Goal: Task Accomplishment & Management: Complete application form

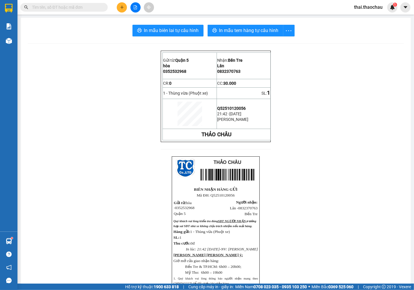
click at [59, 8] on input "text" at bounding box center [66, 7] width 69 height 6
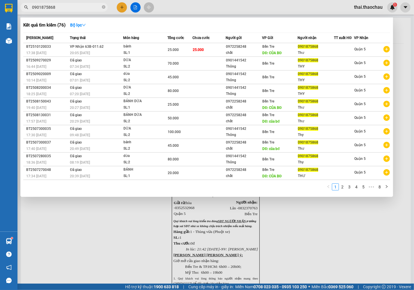
type input "0901875868"
click at [365, 5] on div at bounding box center [207, 145] width 414 height 290
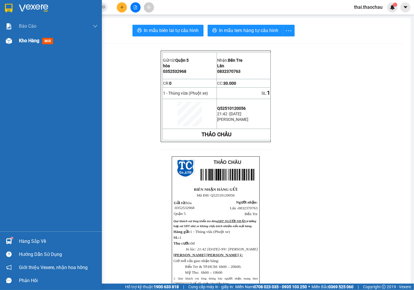
click at [22, 41] on span "Kho hàng" at bounding box center [29, 41] width 20 height 6
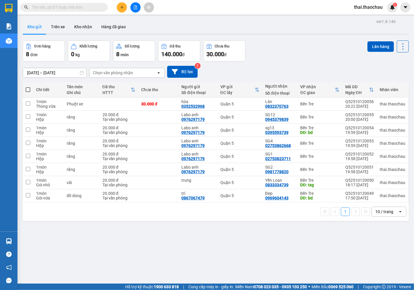
click at [379, 212] on div "10 / trang" at bounding box center [385, 212] width 18 height 6
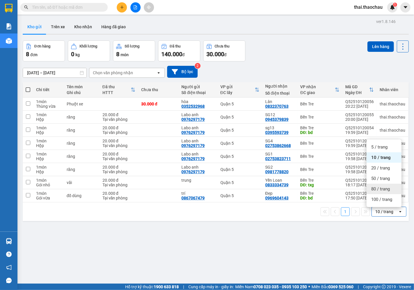
click at [377, 191] on span "80 / trang" at bounding box center [381, 189] width 19 height 6
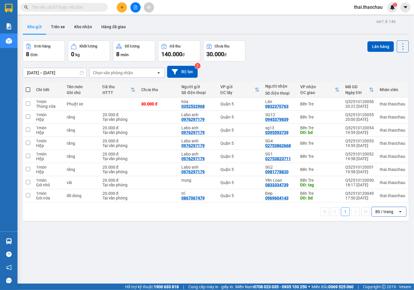
click at [29, 91] on span at bounding box center [28, 89] width 5 height 5
click at [28, 87] on input "checkbox" at bounding box center [28, 87] width 0 height 0
checkbox input "true"
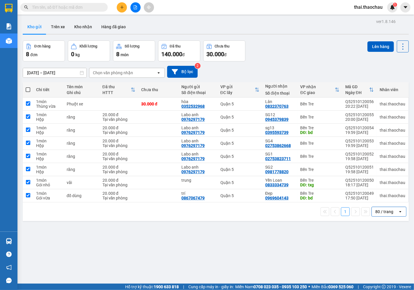
checkbox input "true"
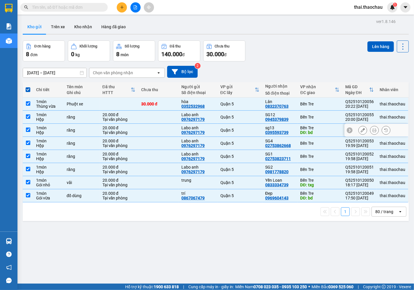
click at [30, 133] on td at bounding box center [28, 130] width 10 height 13
checkbox input "false"
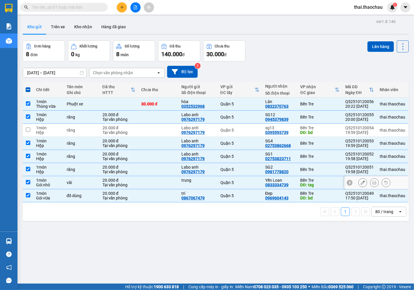
click at [29, 181] on input "checkbox" at bounding box center [28, 182] width 4 height 4
checkbox input "false"
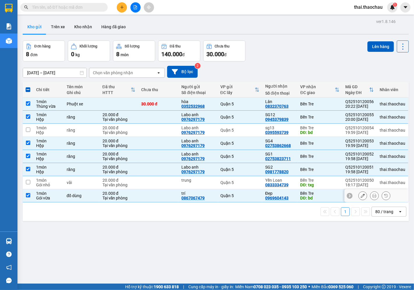
click at [27, 198] on input "checkbox" at bounding box center [28, 195] width 4 height 4
checkbox input "false"
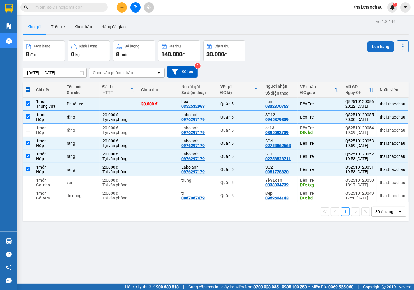
click at [383, 45] on button "Lên hàng" at bounding box center [381, 46] width 27 height 10
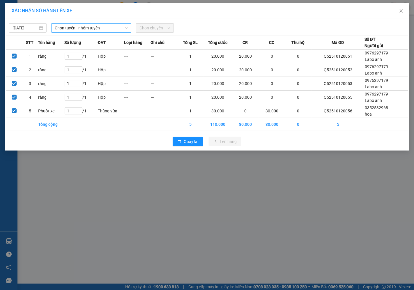
click at [80, 27] on span "Chọn tuyến - nhóm tuyến" at bounding box center [91, 28] width 73 height 9
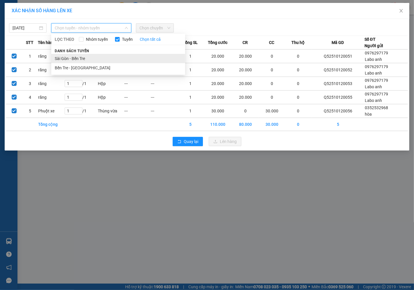
click at [75, 61] on li "Sài Gòn - Bến Tre" at bounding box center [118, 58] width 134 height 9
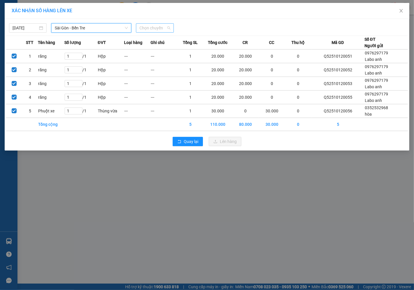
click at [149, 27] on span "Chọn chuyến" at bounding box center [155, 28] width 31 height 9
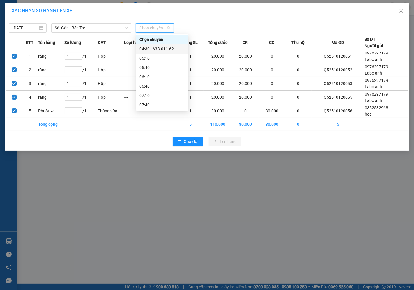
click at [146, 47] on div "04:30 - 63B-011.62" at bounding box center [162, 49] width 45 height 6
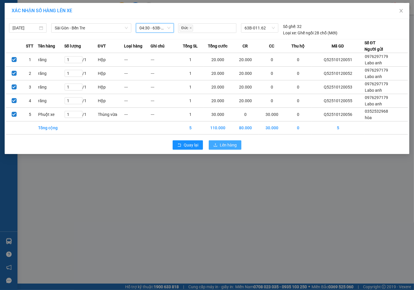
click at [223, 149] on button "Lên hàng" at bounding box center [225, 144] width 33 height 9
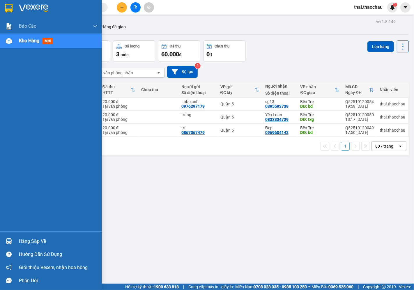
click at [9, 240] on img at bounding box center [9, 241] width 6 height 6
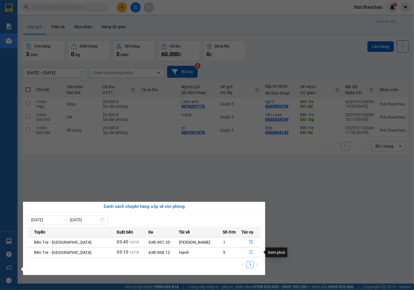
click at [249, 253] on icon "file-done" at bounding box center [251, 252] width 4 height 4
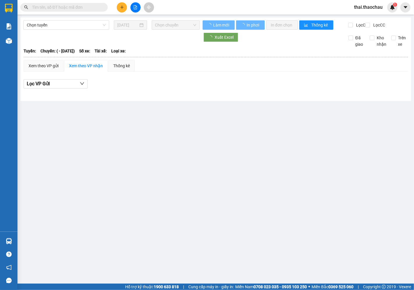
type input "[DATE]"
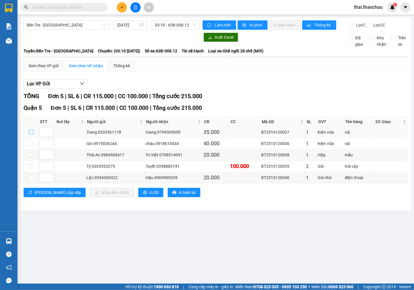
click at [32, 135] on input "checkbox" at bounding box center [31, 132] width 5 height 5
checkbox input "true"
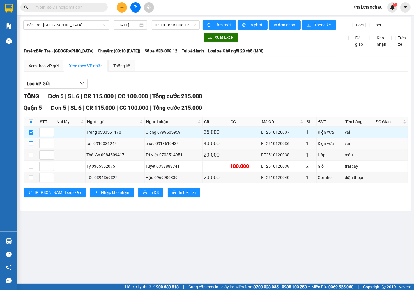
click at [31, 146] on input "checkbox" at bounding box center [31, 143] width 5 height 5
checkbox input "true"
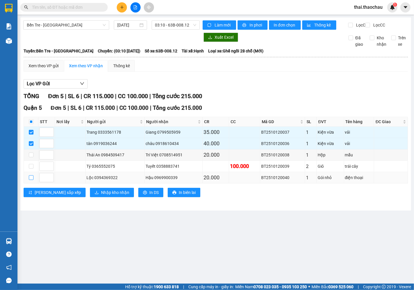
click at [31, 180] on input "checkbox" at bounding box center [31, 177] width 5 height 5
checkbox input "true"
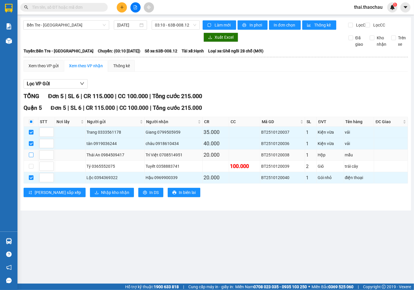
click at [30, 157] on input "checkbox" at bounding box center [31, 155] width 5 height 5
checkbox input "true"
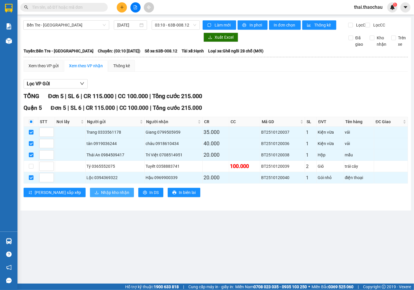
click at [101, 196] on span "Nhập kho nhận" at bounding box center [115, 192] width 28 height 6
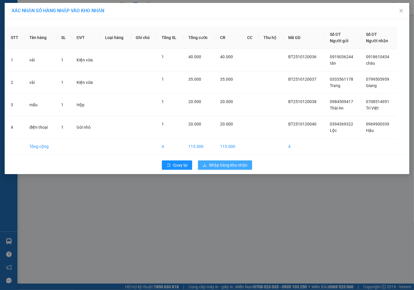
click at [226, 164] on span "Nhập hàng kho nhận" at bounding box center [228, 165] width 38 height 6
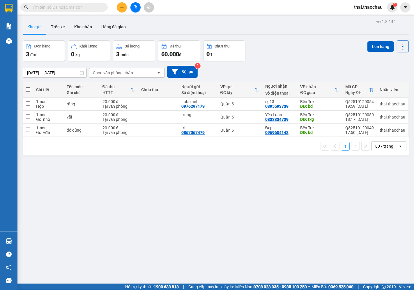
click at [372, 8] on span "thai.thaochau" at bounding box center [369, 6] width 38 height 7
click at [367, 21] on span "Đăng xuất" at bounding box center [371, 18] width 25 height 6
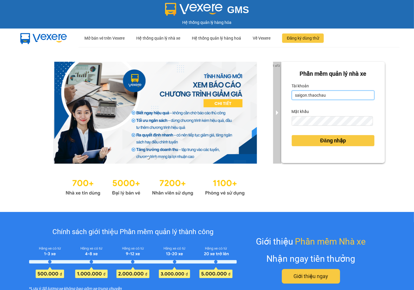
drag, startPoint x: 333, startPoint y: 94, endPoint x: 275, endPoint y: 97, distance: 57.5
click at [275, 97] on div "1 of 3 Phần mềm quản lý nhà xe Tài khoản saigon.thaochau Mật khẩu Đăng nhập" at bounding box center [207, 129] width 414 height 165
type input "dung.thaochau"
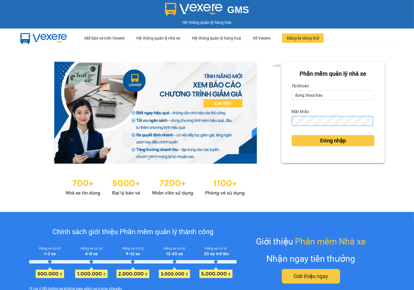
click at [281, 113] on div "Phần mềm quản lý nhà xe Tài khoản dung.thaochau Mật khẩu Đăng nhập" at bounding box center [333, 112] width 104 height 101
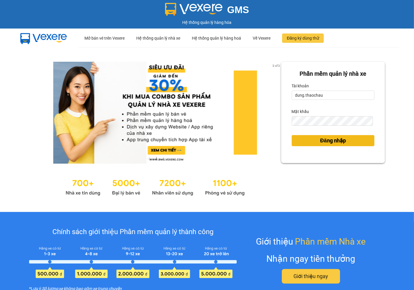
click at [307, 138] on button "Đăng nhập" at bounding box center [333, 140] width 83 height 11
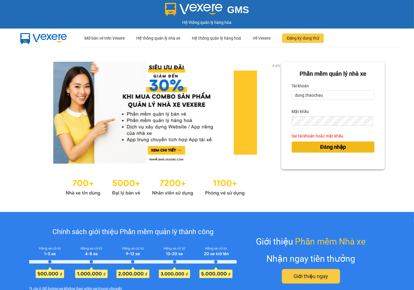
click at [307, 149] on button "Đăng nhập" at bounding box center [333, 147] width 83 height 11
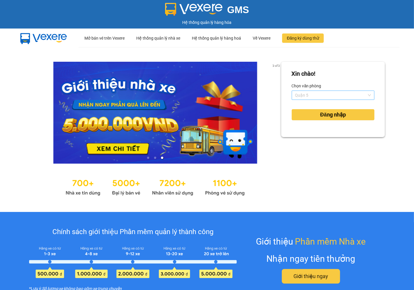
click at [318, 96] on span "Quận 5" at bounding box center [333, 95] width 76 height 9
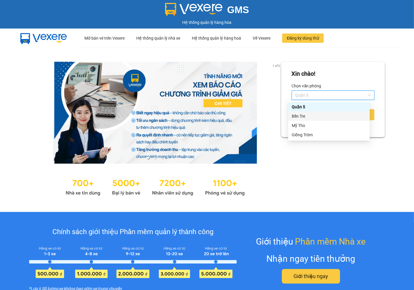
click at [306, 115] on div "Bến Tre" at bounding box center [329, 116] width 75 height 6
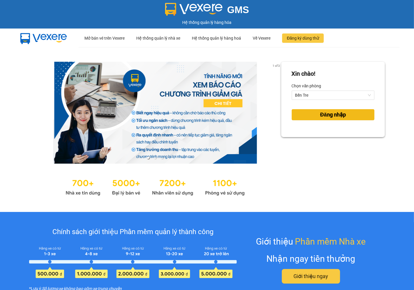
click at [310, 115] on button "Đăng nhập" at bounding box center [333, 114] width 83 height 11
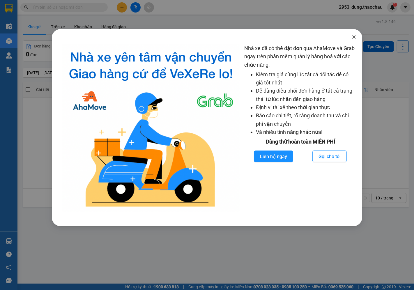
click at [355, 36] on icon "close" at bounding box center [354, 37] width 5 height 5
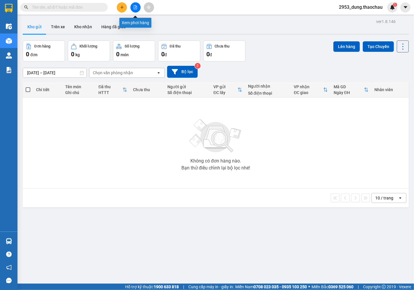
click at [133, 4] on button at bounding box center [136, 7] width 10 height 10
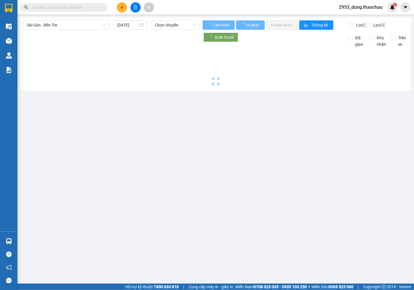
type input "[DATE]"
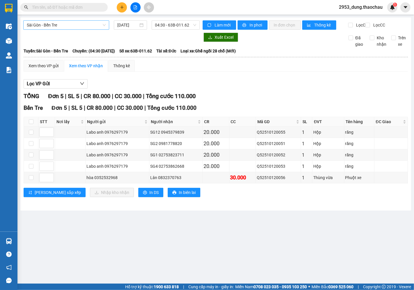
click at [71, 25] on span "Sài Gòn - Bến Tre" at bounding box center [66, 25] width 79 height 9
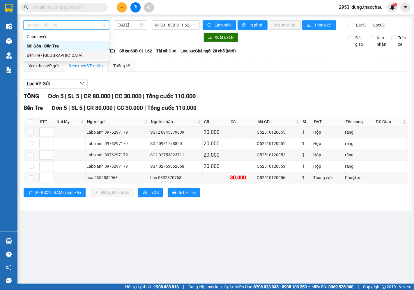
click at [53, 51] on div "Bến Tre - [GEOGRAPHIC_DATA]" at bounding box center [66, 55] width 86 height 9
type input "[DATE]"
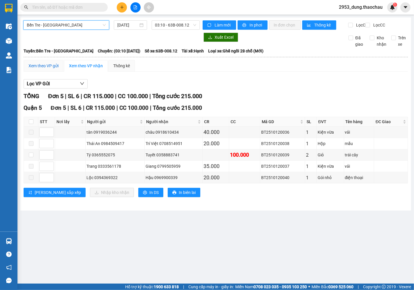
click at [40, 69] on div "Xem theo VP gửi" at bounding box center [44, 66] width 30 height 6
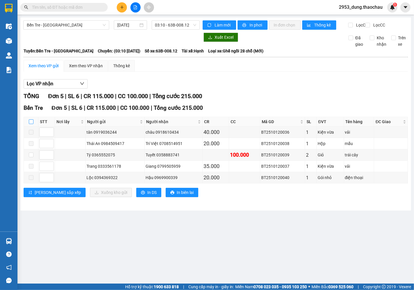
click at [31, 124] on input "checkbox" at bounding box center [31, 121] width 5 height 5
checkbox input "true"
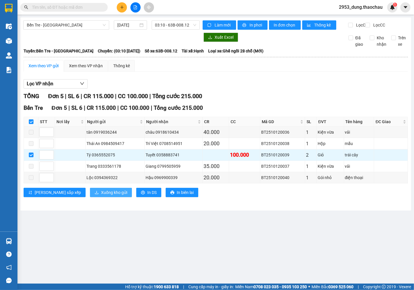
click at [101, 196] on span "Xuống kho gửi" at bounding box center [114, 192] width 26 height 6
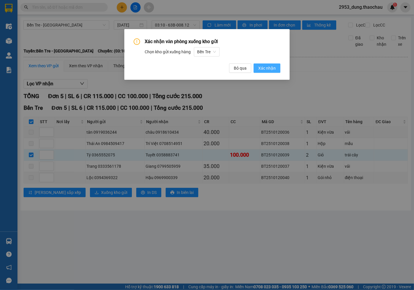
click at [264, 69] on span "Xác nhận" at bounding box center [266, 68] width 17 height 6
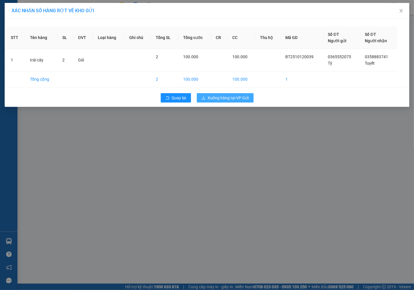
click at [226, 97] on span "Xuống hàng tại VP Gửi" at bounding box center [228, 98] width 41 height 6
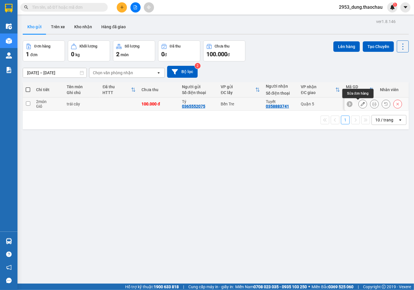
click at [361, 106] on icon at bounding box center [363, 104] width 4 height 4
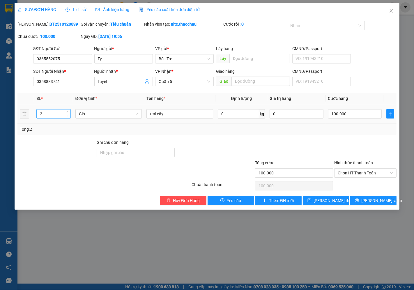
type input "1"
click at [66, 115] on span "down" at bounding box center [67, 115] width 3 height 3
click at [333, 201] on span "[PERSON_NAME] thay đổi" at bounding box center [337, 201] width 47 height 6
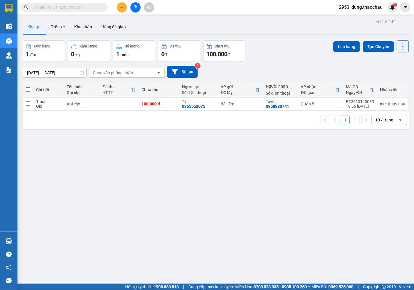
click at [29, 90] on span at bounding box center [28, 89] width 5 height 5
click at [28, 87] on input "checkbox" at bounding box center [28, 87] width 0 height 0
checkbox input "true"
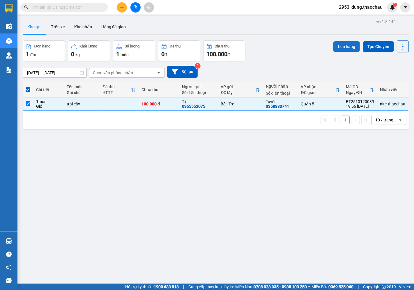
click at [348, 45] on button "Lên hàng" at bounding box center [347, 46] width 27 height 10
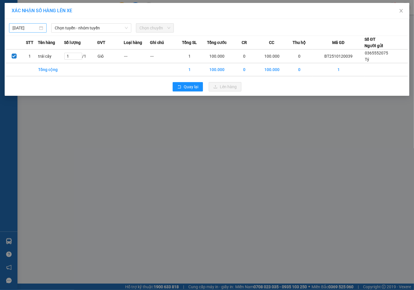
click at [24, 27] on input "[DATE]" at bounding box center [25, 28] width 25 height 6
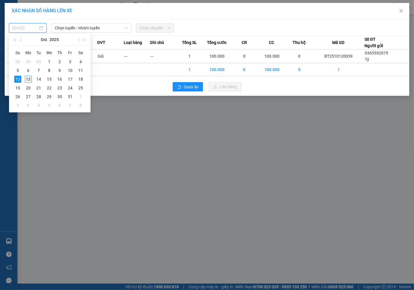
click at [29, 80] on div "13" at bounding box center [28, 79] width 7 height 7
type input "[DATE]"
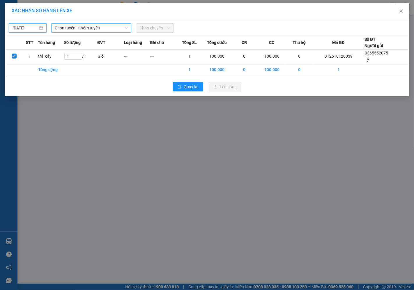
click at [82, 29] on span "Chọn tuyến - nhóm tuyến" at bounding box center [91, 28] width 73 height 9
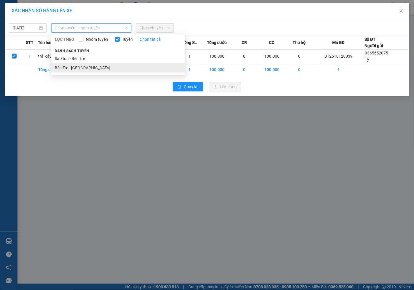
click at [65, 71] on li "Bến Tre - [GEOGRAPHIC_DATA]" at bounding box center [118, 67] width 134 height 9
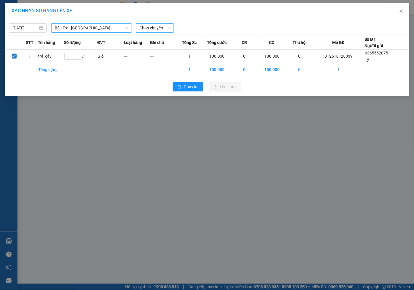
click at [150, 29] on span "Chọn chuyến" at bounding box center [155, 28] width 31 height 9
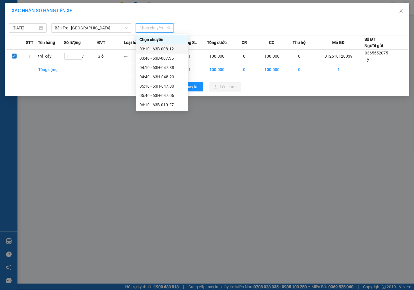
click at [150, 48] on div "03:10 - 63B-008.12" at bounding box center [162, 49] width 45 height 6
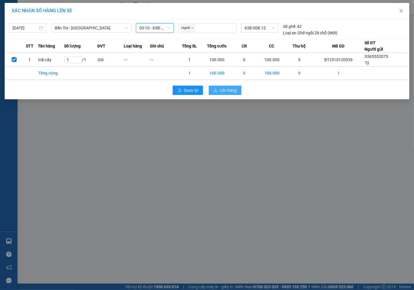
click at [222, 89] on span "Lên hàng" at bounding box center [228, 90] width 17 height 6
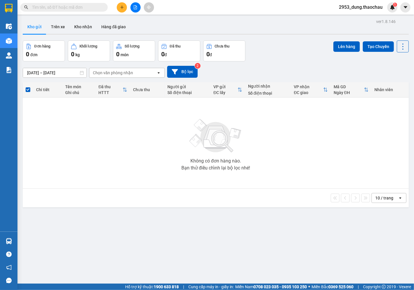
click at [362, 7] on span "2953_dung.thaochau" at bounding box center [361, 6] width 53 height 7
click at [358, 20] on span "Đăng xuất" at bounding box center [364, 18] width 41 height 6
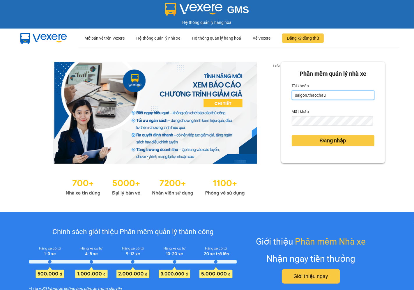
drag, startPoint x: 322, startPoint y: 96, endPoint x: 278, endPoint y: 87, distance: 44.8
click at [281, 87] on div "Phần mềm quản lý nhà xe Tài khoản saigon.thaochau Mật khẩu Đăng nhập" at bounding box center [333, 112] width 104 height 101
type input "dung.thaochau"
click at [261, 119] on div "1 of 3 Phần mềm quản lý nhà xe Tài khoản dung.thaochau Mật khẩu Đăng nhập" at bounding box center [207, 129] width 414 height 165
click at [284, 117] on div "Phần mềm quản lý nhà xe Tài khoản dung.thaochau Mật khẩu Đăng nhập" at bounding box center [333, 112] width 104 height 101
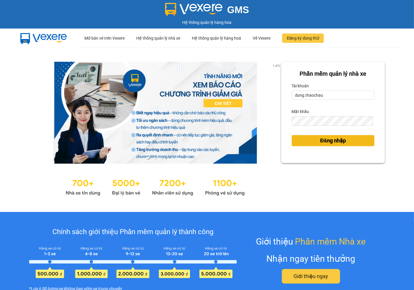
click at [306, 140] on button "Đăng nhập" at bounding box center [333, 140] width 83 height 11
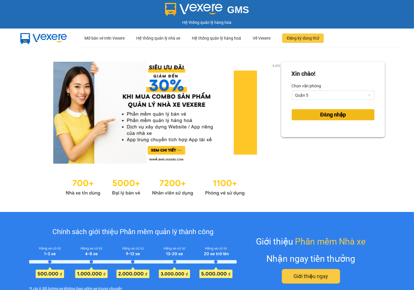
click at [321, 113] on span "Đăng nhập" at bounding box center [334, 115] width 26 height 8
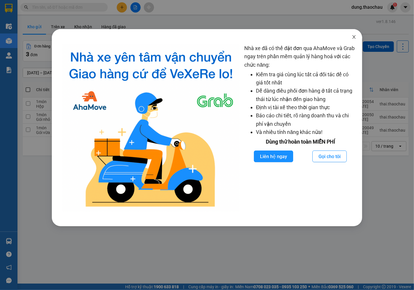
click at [357, 34] on span "Close" at bounding box center [354, 37] width 16 height 16
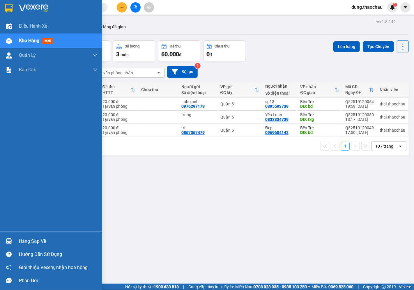
click at [8, 240] on img at bounding box center [9, 241] width 6 height 6
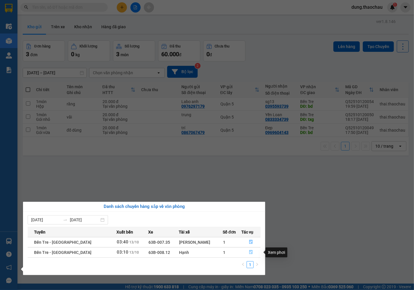
click at [247, 250] on button "button" at bounding box center [251, 252] width 19 height 9
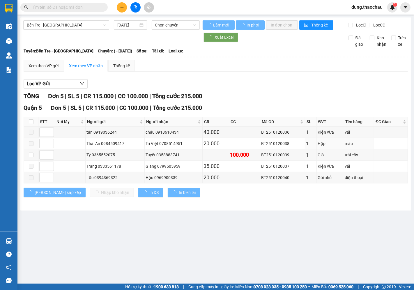
type input "[DATE]"
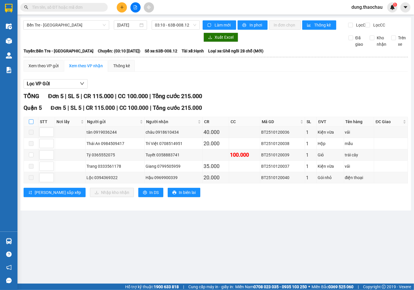
click at [31, 124] on input "checkbox" at bounding box center [31, 121] width 5 height 5
checkbox input "true"
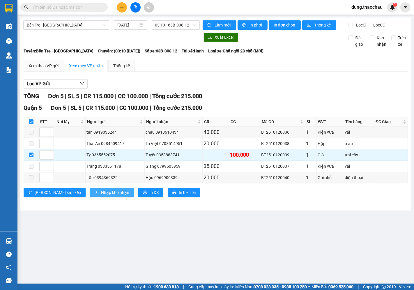
click at [101, 196] on span "Nhập kho nhận" at bounding box center [115, 192] width 28 height 6
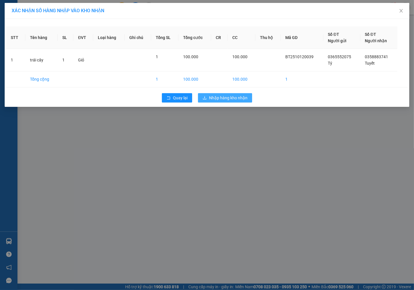
click at [229, 99] on span "Nhập hàng kho nhận" at bounding box center [228, 98] width 38 height 6
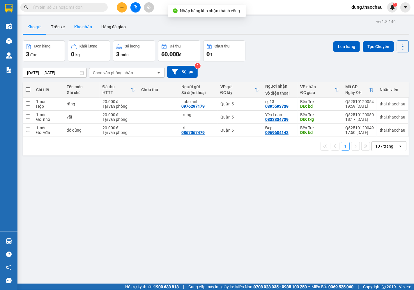
click at [80, 27] on button "Kho nhận" at bounding box center [83, 27] width 27 height 14
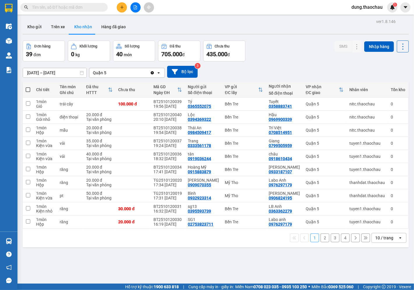
click at [378, 238] on div "10 / trang" at bounding box center [385, 238] width 18 height 6
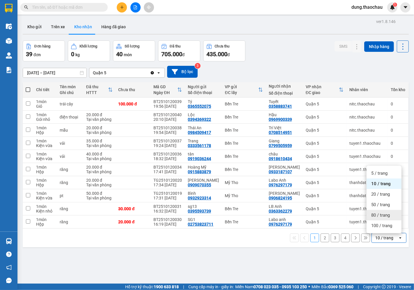
click at [383, 216] on span "80 / trang" at bounding box center [381, 215] width 19 height 6
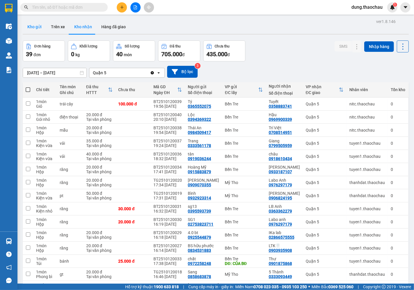
click at [39, 29] on button "Kho gửi" at bounding box center [35, 27] width 24 height 14
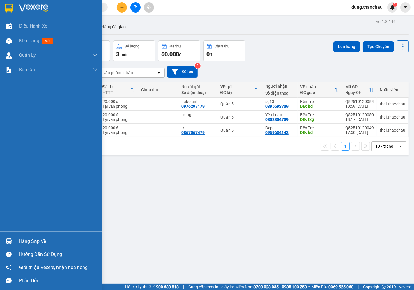
click at [7, 245] on div at bounding box center [9, 241] width 10 height 10
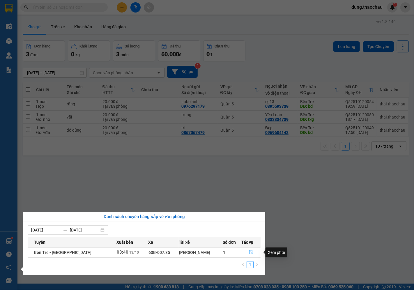
click at [247, 255] on button "button" at bounding box center [251, 252] width 19 height 9
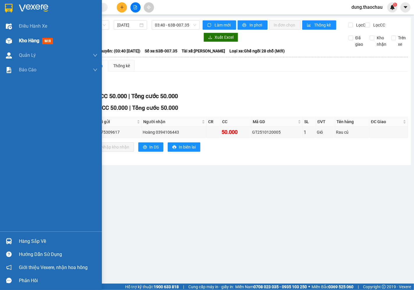
click at [26, 40] on span "Kho hàng" at bounding box center [29, 41] width 20 height 6
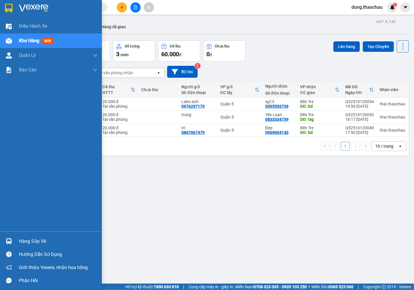
click at [7, 246] on div at bounding box center [9, 241] width 10 height 10
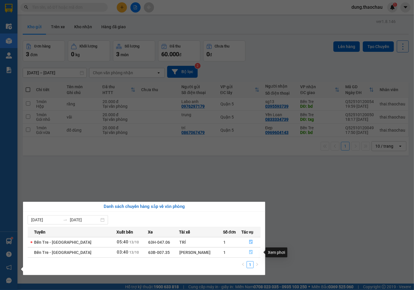
click at [249, 252] on icon "file-done" at bounding box center [251, 252] width 4 height 4
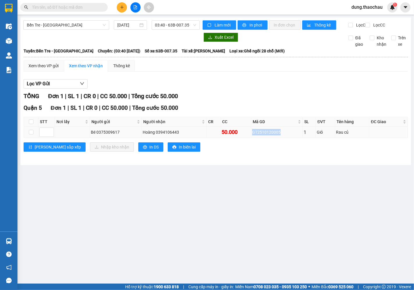
drag, startPoint x: 254, startPoint y: 138, endPoint x: 296, endPoint y: 139, distance: 41.7
click at [296, 135] on div "GT2510120005" at bounding box center [277, 132] width 50 height 6
copy div "GT2510120005"
click at [79, 9] on input "text" at bounding box center [66, 7] width 69 height 6
paste input "GT2510120005"
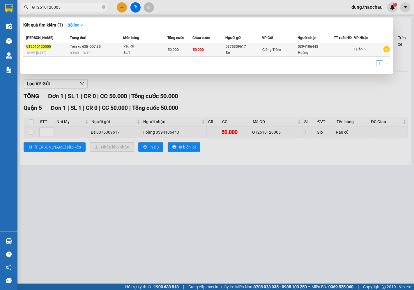
type input "GT2510120005"
click at [128, 53] on div "SL: 1" at bounding box center [146, 53] width 44 height 6
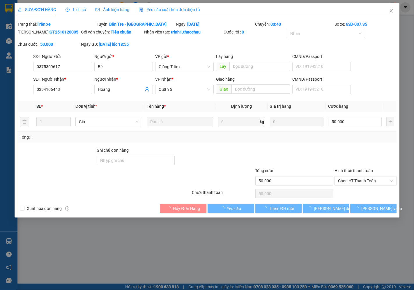
type input "0375309617"
type input "Bé"
type input "0394106443"
type input "Hoàng"
type input "50.000"
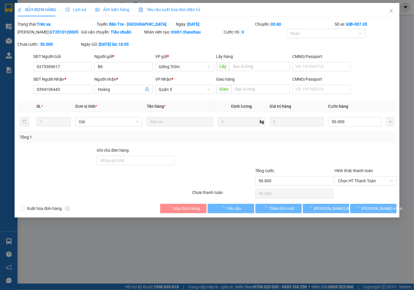
type input "50.000"
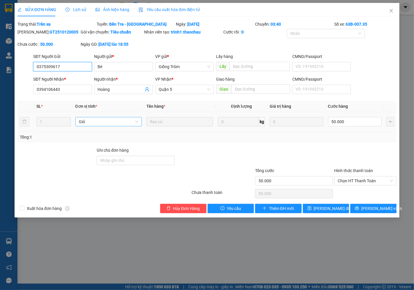
click at [101, 126] on span "Giỏ" at bounding box center [109, 121] width 60 height 9
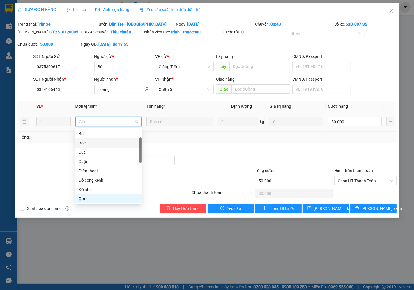
click at [91, 142] on div "Bọc" at bounding box center [109, 143] width 60 height 6
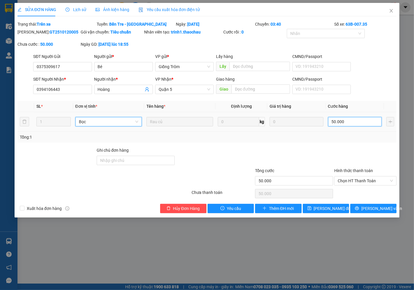
click at [343, 120] on input "50.000" at bounding box center [355, 121] width 54 height 9
type input "2"
type input "20"
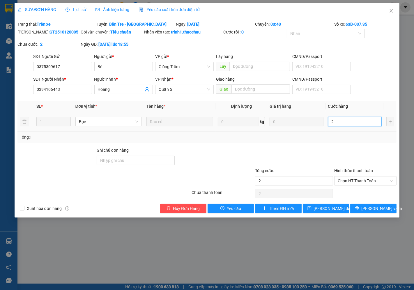
type input "20"
type input "20.000"
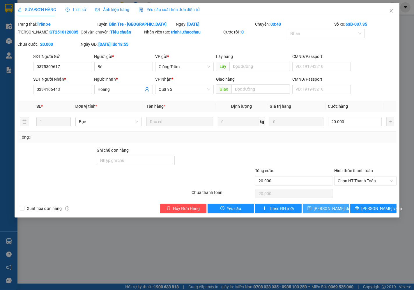
click at [323, 209] on span "[PERSON_NAME] thay đổi" at bounding box center [333, 208] width 38 height 6
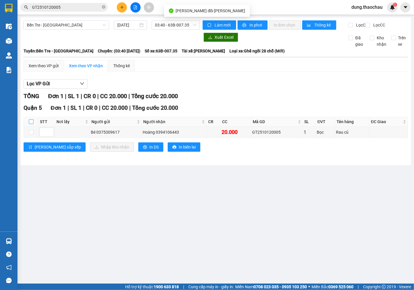
click at [31, 125] on label at bounding box center [31, 122] width 5 height 6
click at [31, 124] on input "checkbox" at bounding box center [31, 121] width 5 height 5
checkbox input "true"
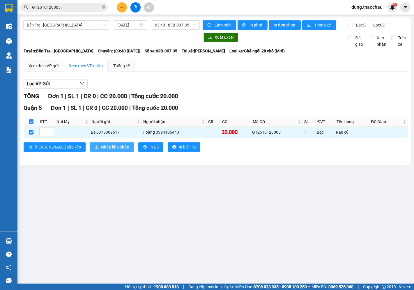
click at [101, 149] on span "Nhập kho nhận" at bounding box center [115, 147] width 28 height 6
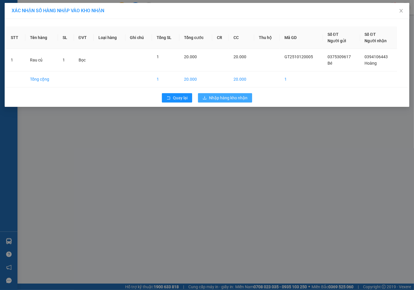
click at [217, 97] on span "Nhập hàng kho nhận" at bounding box center [228, 98] width 38 height 6
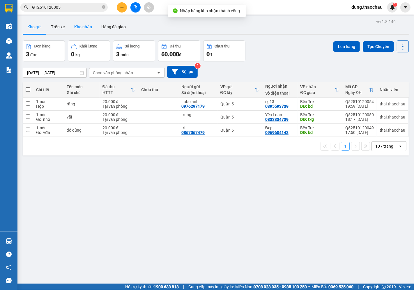
click at [75, 28] on button "Kho nhận" at bounding box center [83, 27] width 27 height 14
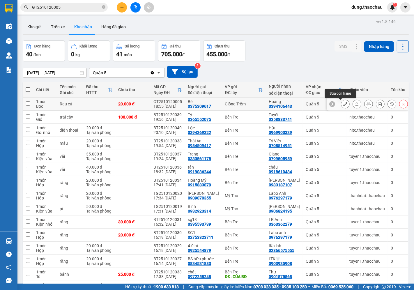
click at [344, 104] on icon at bounding box center [346, 104] width 4 height 4
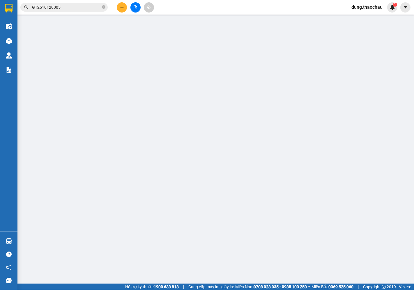
type input "0375309617"
type input "Bé"
type input "0394106443"
type input "Hoàng"
type input "20.000"
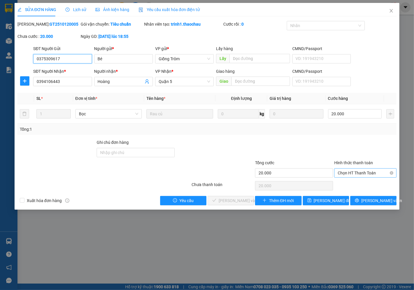
click at [347, 173] on span "Chọn HT Thanh Toán" at bounding box center [365, 173] width 55 height 9
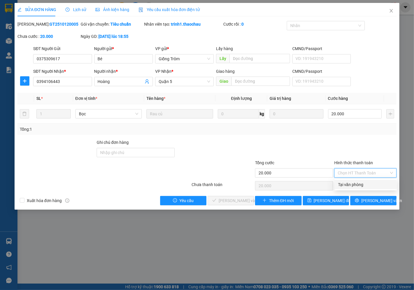
click at [345, 184] on div "Tại văn phòng" at bounding box center [365, 185] width 55 height 6
type input "0"
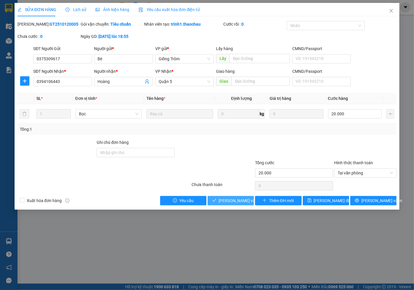
click at [221, 201] on span "Lưu và Giao hàng" at bounding box center [258, 201] width 79 height 6
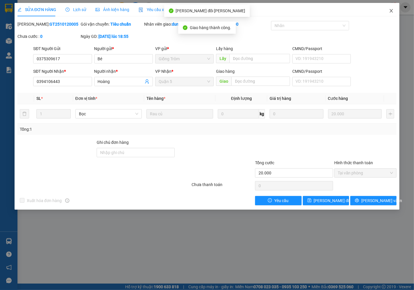
click at [391, 10] on icon "close" at bounding box center [391, 10] width 3 height 3
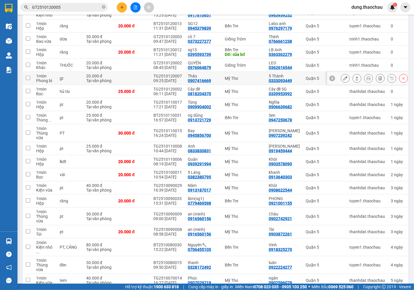
scroll to position [350, 0]
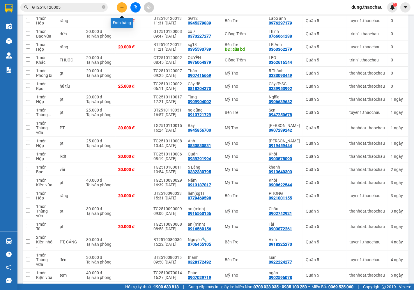
click at [124, 4] on button at bounding box center [122, 7] width 10 height 10
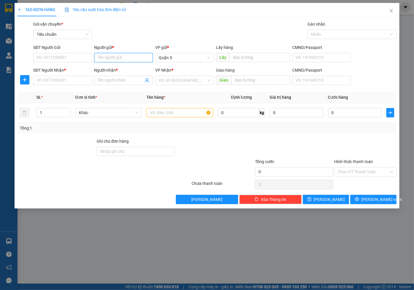
click at [115, 61] on input "Người gửi *" at bounding box center [123, 57] width 59 height 9
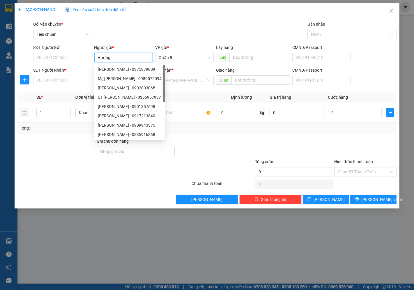
type input "Hương"
click at [143, 28] on div "Gói vận chuyển * Tiêu chuẩn Gán nhãn Nhãn" at bounding box center [215, 31] width 366 height 20
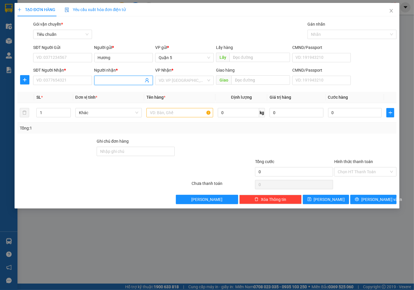
click at [103, 82] on input "Người nhận *" at bounding box center [121, 80] width 46 height 6
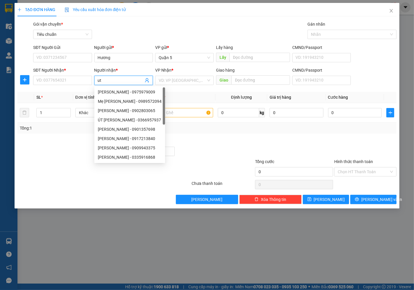
type input "u"
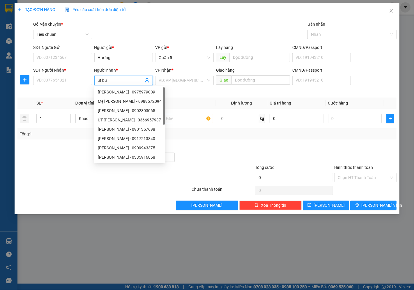
type input "út bún"
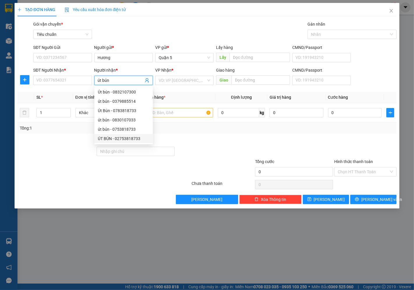
click at [130, 139] on div "ÚT BÚN - 02753818733" at bounding box center [124, 138] width 52 height 6
type input "02753818733"
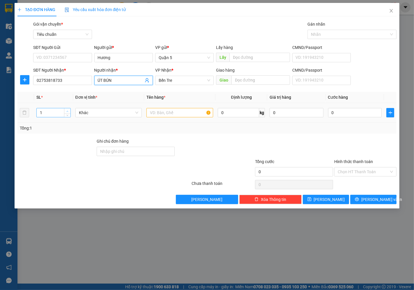
type input "ÚT BÚN"
type input "2"
click at [68, 111] on icon "up" at bounding box center [68, 111] width 2 height 1
click at [96, 111] on span "Khác" at bounding box center [109, 112] width 60 height 9
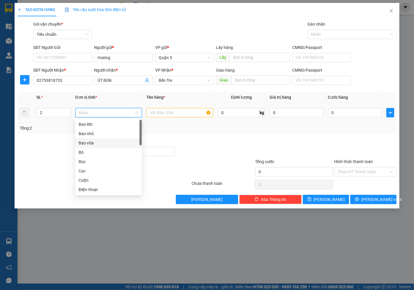
drag, startPoint x: 93, startPoint y: 143, endPoint x: 136, endPoint y: 126, distance: 45.8
click at [94, 143] on div "Bao vừa" at bounding box center [109, 143] width 60 height 6
click at [162, 111] on input "text" at bounding box center [180, 112] width 67 height 9
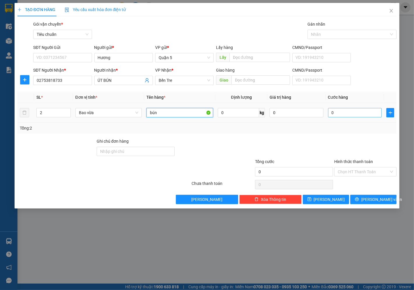
type input "bún"
click at [340, 109] on input "0" at bounding box center [355, 112] width 54 height 9
type input "06"
type input "6"
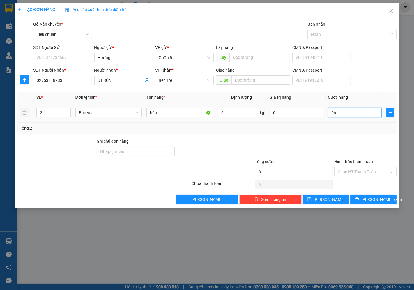
type input "060"
type input "60"
type input "60.000"
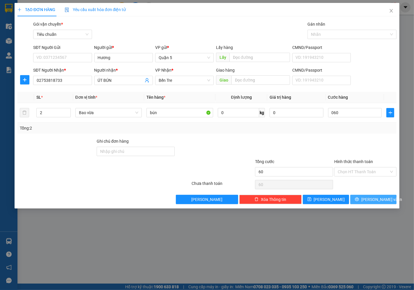
type input "60.000"
click at [359, 202] on span "printer" at bounding box center [357, 199] width 4 height 5
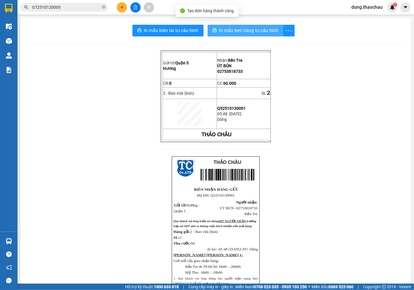
click at [237, 29] on span "In mẫu tem hàng tự cấu hình" at bounding box center [248, 30] width 59 height 7
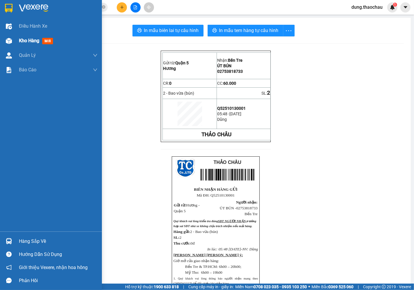
click at [22, 36] on div "Kho hàng mới" at bounding box center [58, 41] width 79 height 15
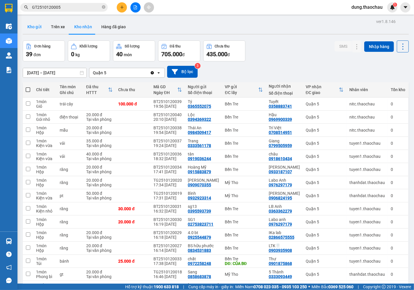
click at [38, 27] on button "Kho gửi" at bounding box center [35, 27] width 24 height 14
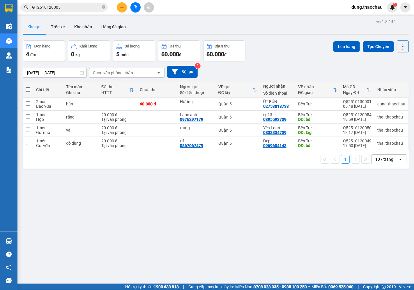
click at [27, 91] on span at bounding box center [28, 89] width 5 height 5
click at [28, 87] on input "checkbox" at bounding box center [28, 87] width 0 height 0
checkbox input "true"
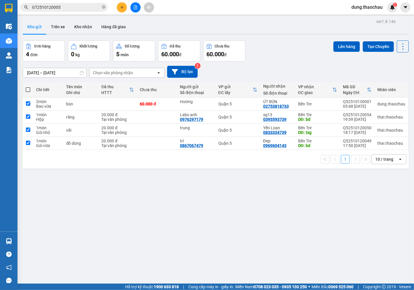
checkbox input "true"
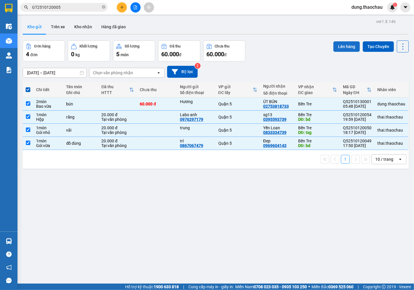
click at [340, 47] on button "Lên hàng" at bounding box center [347, 46] width 27 height 10
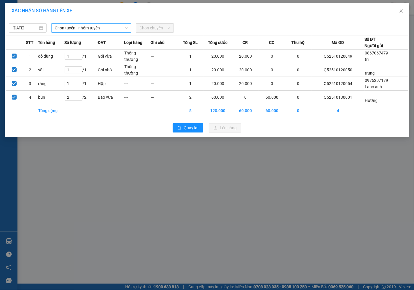
click at [71, 29] on span "Chọn tuyến - nhóm tuyến" at bounding box center [91, 28] width 73 height 9
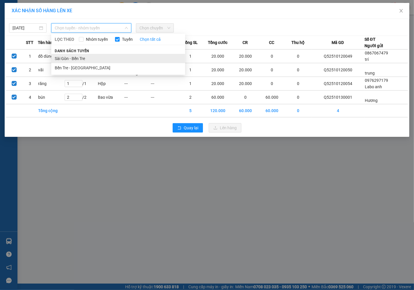
click at [63, 59] on li "Sài Gòn - Bến Tre" at bounding box center [118, 58] width 134 height 9
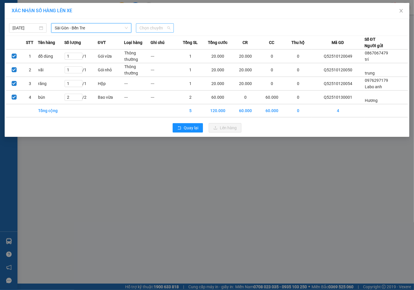
click at [149, 27] on span "Chọn chuyến" at bounding box center [155, 28] width 31 height 9
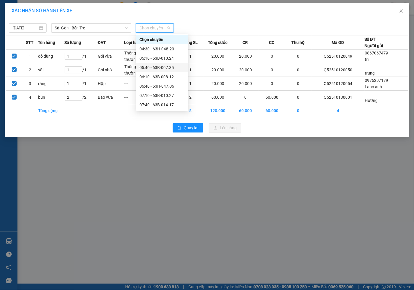
click at [152, 70] on div "05:40 - 63B-007.35" at bounding box center [162, 67] width 45 height 6
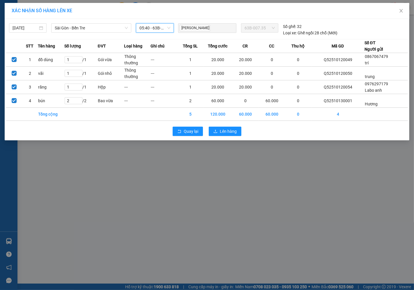
click at [195, 29] on div "Vũ" at bounding box center [207, 28] width 55 height 8
click at [147, 30] on span "05:40 - 63B-007.35" at bounding box center [155, 28] width 31 height 9
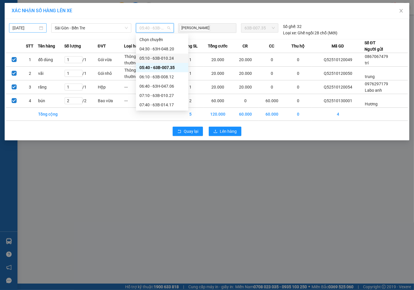
click at [17, 28] on input "29/09/2025" at bounding box center [25, 28] width 25 height 6
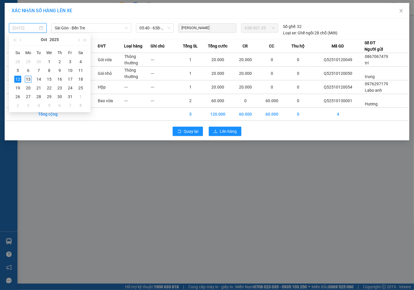
click at [28, 79] on div "13" at bounding box center [28, 79] width 7 height 7
type input "[DATE]"
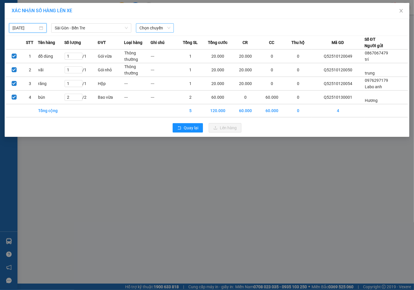
click at [145, 29] on span "Chọn chuyến" at bounding box center [155, 28] width 31 height 9
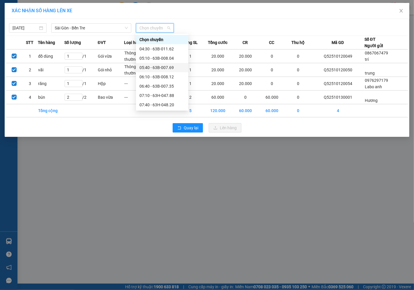
click at [144, 69] on div "05:40 - 63B-007.69" at bounding box center [162, 67] width 45 height 6
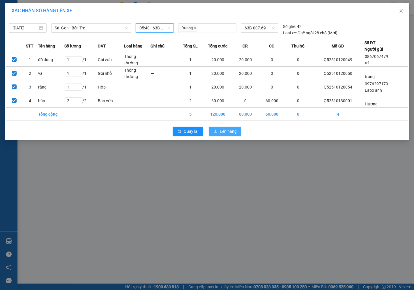
click at [228, 132] on span "Lên hàng" at bounding box center [228, 131] width 17 height 6
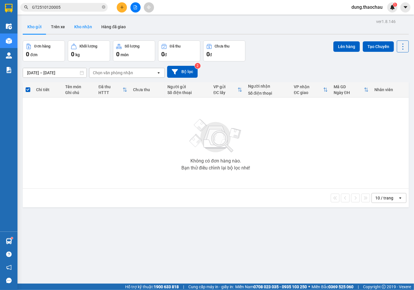
click at [81, 24] on button "Kho nhận" at bounding box center [83, 27] width 27 height 14
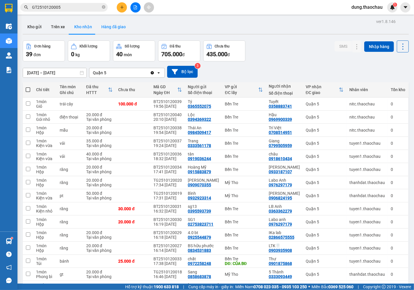
click at [106, 26] on button "Hàng đã giao" at bounding box center [114, 27] width 34 height 14
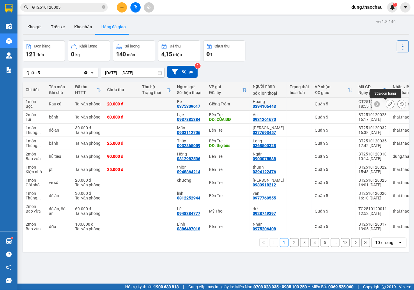
click at [388, 106] on icon at bounding box center [390, 104] width 4 height 4
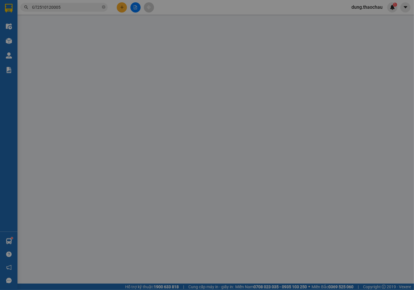
type input "0375309617"
type input "Bé"
type input "0394106443"
type input "Hoàng"
type input "20.000"
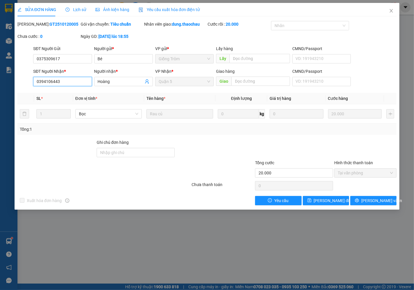
drag, startPoint x: 64, startPoint y: 82, endPoint x: 33, endPoint y: 82, distance: 31.2
click at [33, 82] on input "0394106443" at bounding box center [62, 81] width 59 height 9
drag, startPoint x: 60, startPoint y: 60, endPoint x: 30, endPoint y: 58, distance: 30.0
click at [30, 58] on div "SĐT Người Gửi 0375309617 0375309617 Người gửi * Bé VP gửi * Giồng Trôm Lấy hàng…" at bounding box center [207, 55] width 381 height 20
click at [391, 10] on icon "close" at bounding box center [391, 10] width 3 height 3
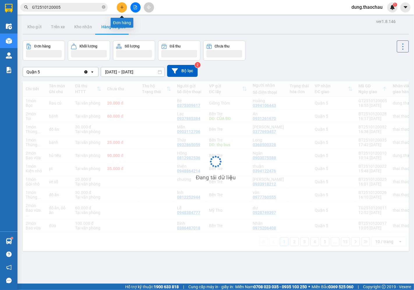
click at [119, 6] on button at bounding box center [122, 7] width 10 height 10
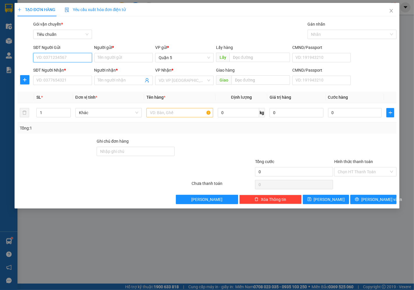
paste input "0783220700"
type input "0783220700"
click at [62, 69] on div "0783220700 - Lâm" at bounding box center [65, 69] width 57 height 6
type input "Lâm"
type input "0783220700"
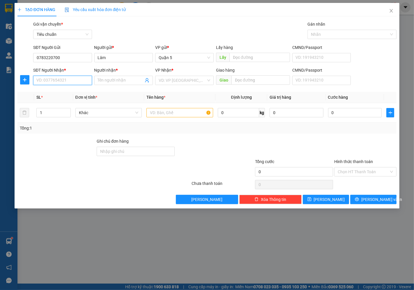
click at [50, 81] on input "SĐT Người Nhận *" at bounding box center [62, 80] width 59 height 9
paste input "0939811390"
type input "0939811390"
click at [68, 92] on div "0939811390 - HTX Quang Minh" at bounding box center [65, 92] width 57 height 6
type input "HTX [PERSON_NAME]"
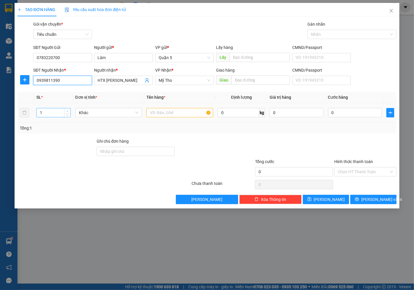
type input "0939811390"
click at [68, 112] on icon "up" at bounding box center [67, 111] width 2 height 2
type input "5"
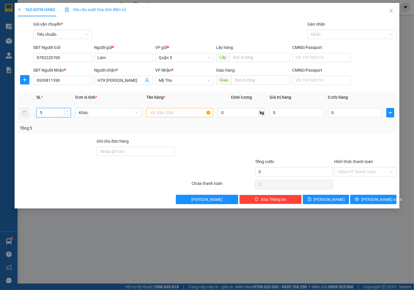
click at [68, 112] on icon "up" at bounding box center [67, 111] width 2 height 2
click at [97, 115] on span "Khác" at bounding box center [109, 112] width 60 height 9
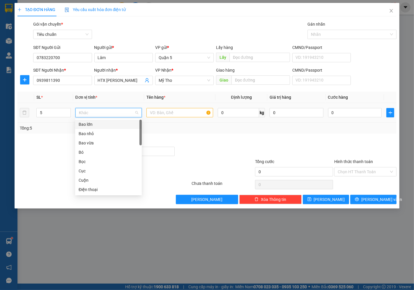
drag, startPoint x: 91, startPoint y: 127, endPoint x: 131, endPoint y: 105, distance: 45.1
click at [93, 127] on div "Bao lớn" at bounding box center [109, 124] width 60 height 6
click at [161, 114] on input "text" at bounding box center [180, 112] width 67 height 9
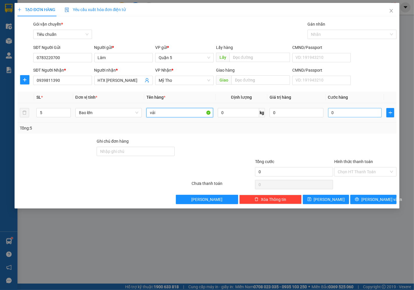
type input "vải"
click at [333, 115] on input "0" at bounding box center [355, 112] width 54 height 9
type input "02"
type input "2"
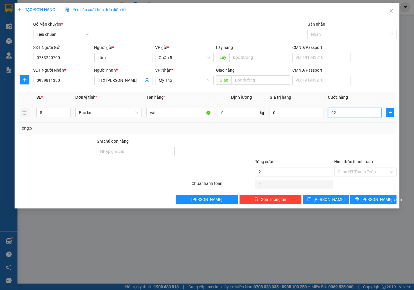
type input "025"
type input "25"
type input "0.250"
type input "250"
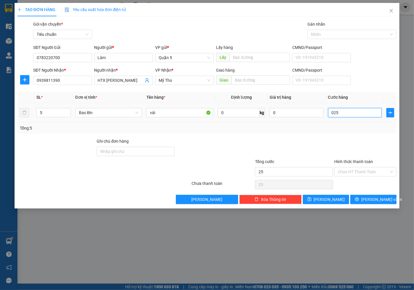
type input "250"
type input "250.000"
click at [370, 202] on span "[PERSON_NAME] và In" at bounding box center [382, 199] width 41 height 6
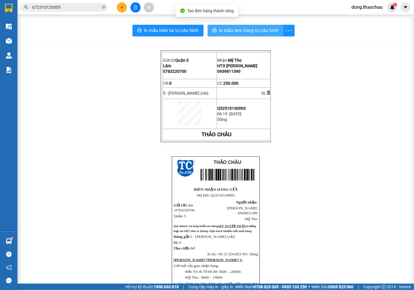
click at [229, 31] on span "In mẫu tem hàng tự cấu hình" at bounding box center [248, 30] width 59 height 7
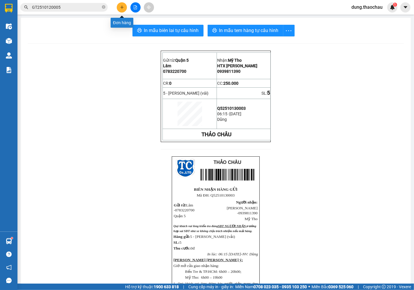
click at [125, 10] on button at bounding box center [122, 7] width 10 height 10
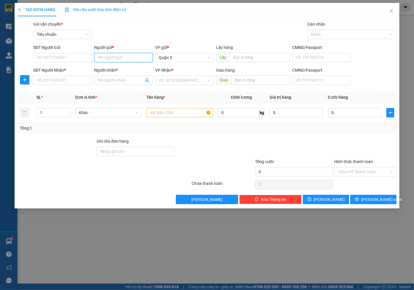
click at [122, 55] on input "Người gửi *" at bounding box center [123, 57] width 59 height 9
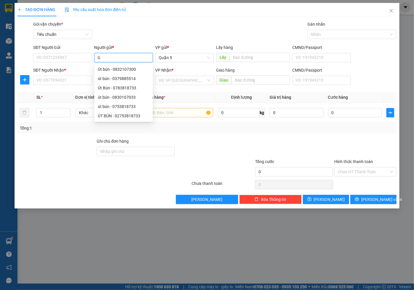
type input "G"
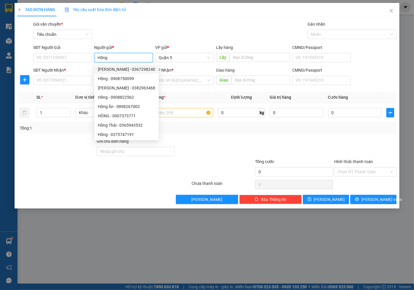
type input "Hồng"
click at [131, 25] on div "Gói vận chuyển * Tiêu chuẩn Gán nhãn Nhãn" at bounding box center [215, 31] width 366 height 20
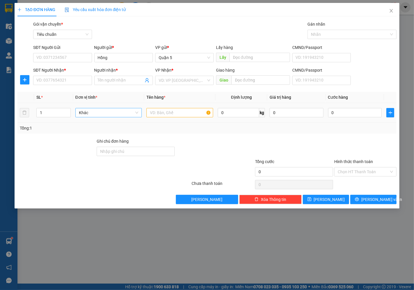
click at [102, 115] on span "Khác" at bounding box center [109, 112] width 60 height 9
click at [115, 76] on span at bounding box center [123, 80] width 59 height 9
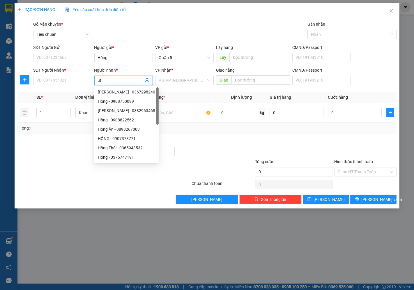
type input "u"
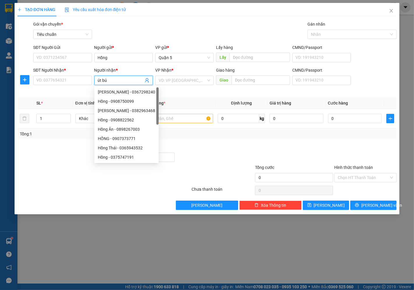
type input "út bún"
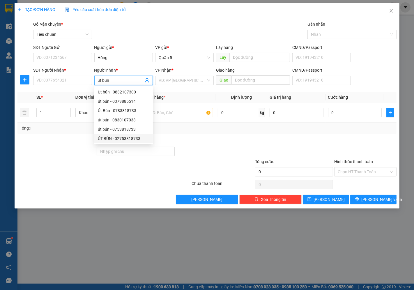
click at [119, 139] on div "ÚT BÚN - 02753818733" at bounding box center [124, 138] width 52 height 6
type input "02753818733"
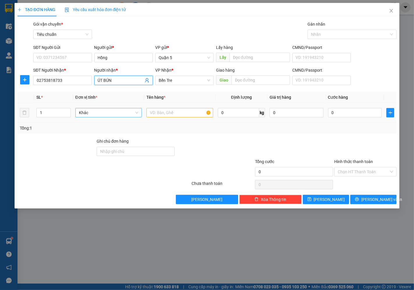
click at [108, 112] on span "Khác" at bounding box center [109, 112] width 60 height 9
type input "ÚT BÚN"
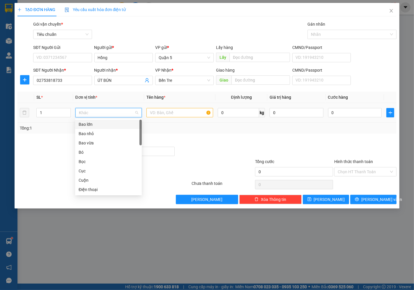
click at [97, 126] on div "Bao lớn" at bounding box center [109, 124] width 60 height 6
click at [165, 112] on input "text" at bounding box center [180, 112] width 67 height 9
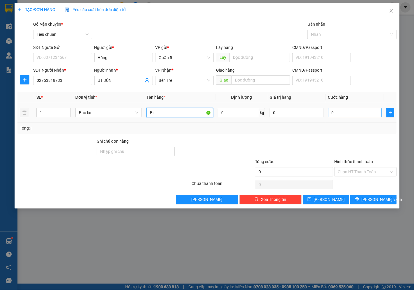
type input "Bì"
click at [345, 112] on input "0" at bounding box center [355, 112] width 54 height 9
type input "04"
type input "4"
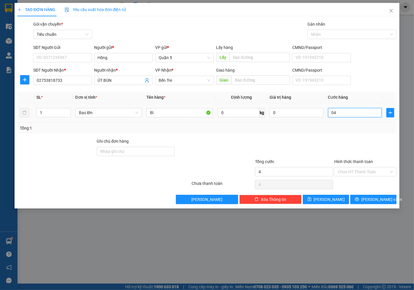
type input "045"
type input "45"
type input "45.000"
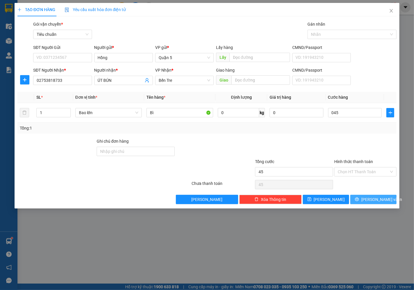
type input "45.000"
click at [379, 200] on span "[PERSON_NAME] và In" at bounding box center [382, 199] width 41 height 6
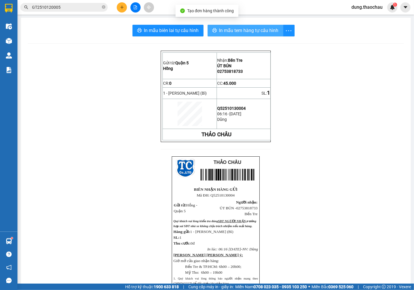
click at [236, 30] on span "In mẫu tem hàng tự cấu hình" at bounding box center [248, 30] width 59 height 7
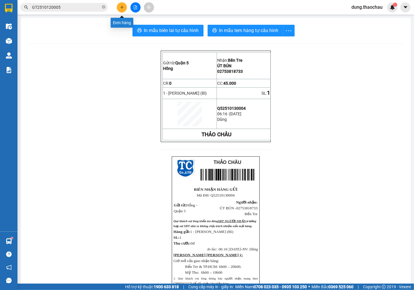
click at [122, 7] on icon "plus" at bounding box center [121, 7] width 3 height 0
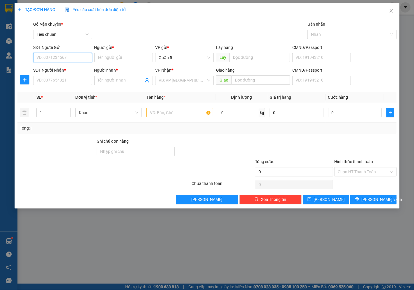
paste input "0903870295"
type input "0903870295"
click at [60, 70] on div "0903870295 - Hân" at bounding box center [63, 69] width 52 height 6
type input "Hân"
type input "0903870295"
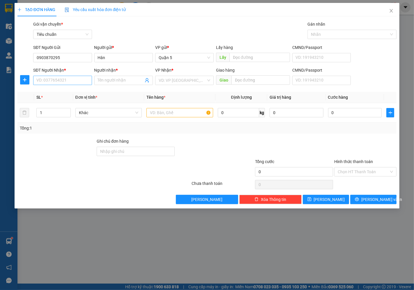
drag, startPoint x: 47, startPoint y: 86, endPoint x: 48, endPoint y: 81, distance: 5.0
click at [47, 85] on div "SĐT Người Nhận * VD: 0377654321" at bounding box center [62, 77] width 59 height 20
click at [48, 80] on input "SĐT Người Nhận *" at bounding box center [62, 80] width 59 height 9
paste input "0989665598"
type input "0989665598"
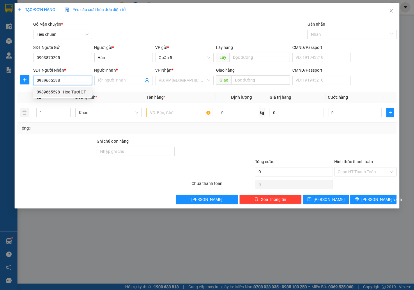
click at [55, 92] on div "0989665598 - Hoa Tươi GT" at bounding box center [63, 92] width 52 height 6
type input "Hoa Tươi GT"
click at [102, 113] on span "Khác" at bounding box center [109, 112] width 60 height 9
type input "0989665598"
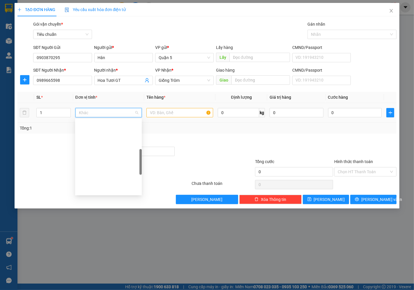
click at [89, 270] on div "Kiện vừa" at bounding box center [109, 273] width 60 height 6
click at [168, 111] on input "text" at bounding box center [180, 112] width 67 height 9
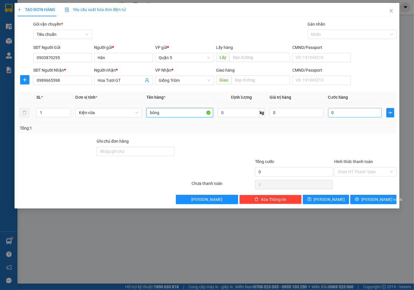
type input "bông"
click at [345, 114] on input "0" at bounding box center [355, 112] width 54 height 9
type input "0"
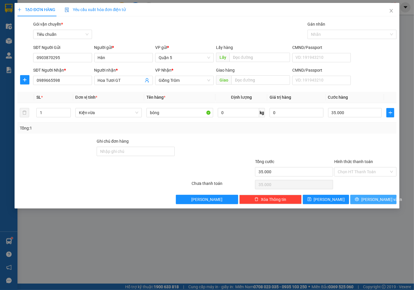
click at [373, 200] on span "[PERSON_NAME] và In" at bounding box center [382, 199] width 41 height 6
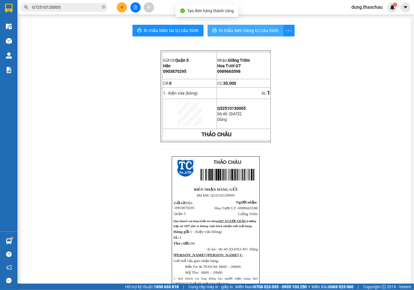
click at [235, 31] on span "In mẫu tem hàng tự cấu hình" at bounding box center [248, 30] width 59 height 7
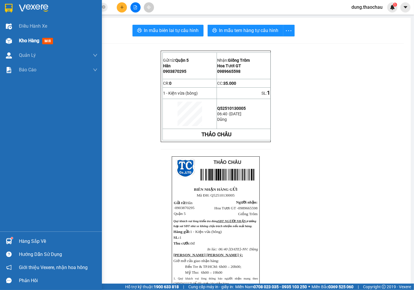
click at [27, 39] on span "Kho hàng" at bounding box center [29, 41] width 20 height 6
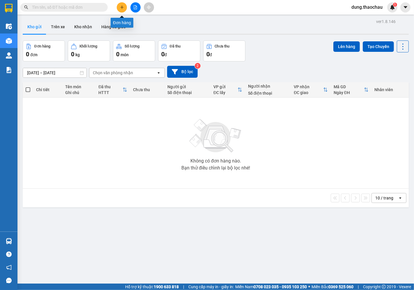
click at [122, 8] on icon "plus" at bounding box center [122, 7] width 4 height 4
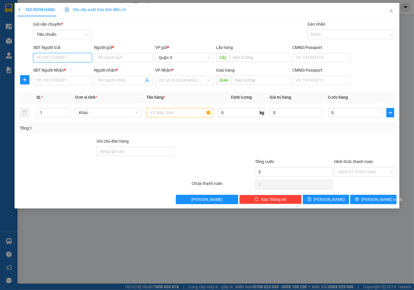
paste input "0394106443"
type input "0394106443"
click at [72, 70] on div "0394106443 - Hoàng" at bounding box center [63, 69] width 52 height 6
type input "Hoàng"
type input "0394106443"
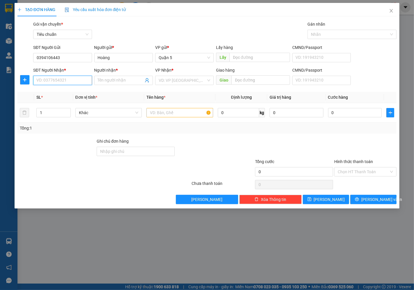
click at [58, 80] on input "SĐT Người Nhận *" at bounding box center [62, 80] width 59 height 9
paste input "0375309617"
type input "0375309617"
click at [54, 89] on div "0375309617 - Bé" at bounding box center [63, 92] width 52 height 6
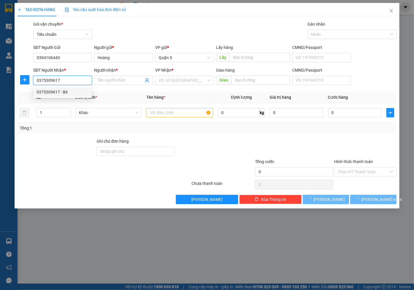
type input "Bé"
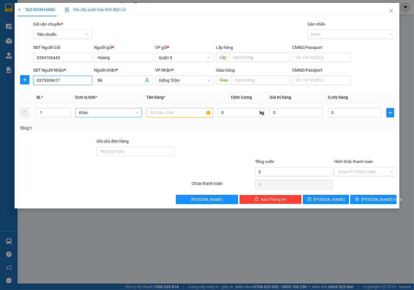
click at [106, 111] on span "Khác" at bounding box center [109, 112] width 60 height 9
type input "0375309617"
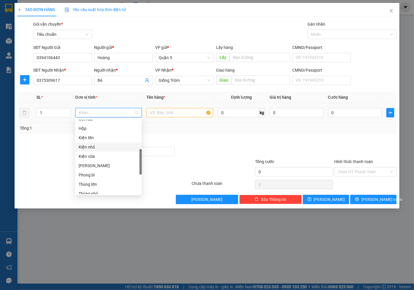
scroll to position [85, 0]
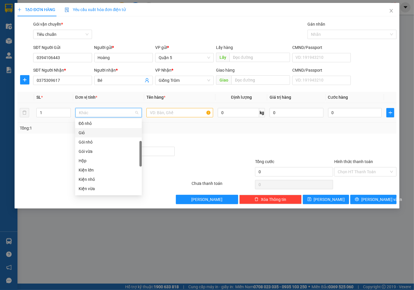
click at [87, 133] on div "Giỏ" at bounding box center [109, 133] width 60 height 6
click at [168, 115] on input "text" at bounding box center [180, 112] width 67 height 9
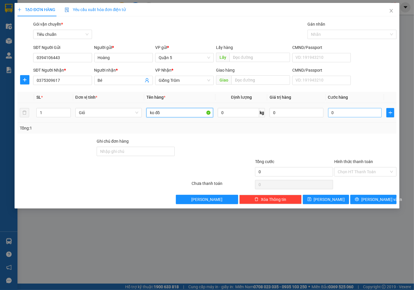
type input "ko đồ"
click at [342, 115] on input "0" at bounding box center [355, 112] width 54 height 9
type input "02"
type input "2"
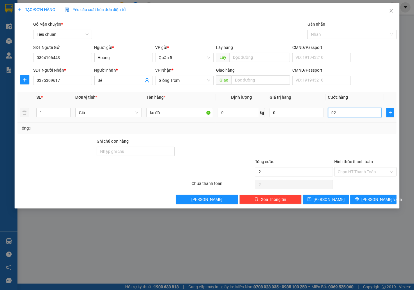
type input "020"
type input "20"
type input "20.000"
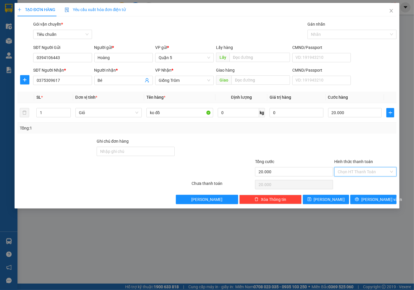
click at [359, 172] on input "Hình thức thanh toán" at bounding box center [363, 172] width 51 height 9
click at [352, 185] on div "Tại văn phòng" at bounding box center [365, 183] width 55 height 6
type input "0"
click at [341, 196] on button "[PERSON_NAME]" at bounding box center [326, 199] width 46 height 9
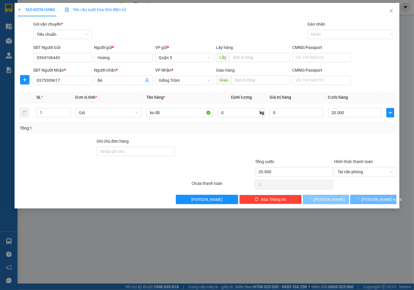
type input "0"
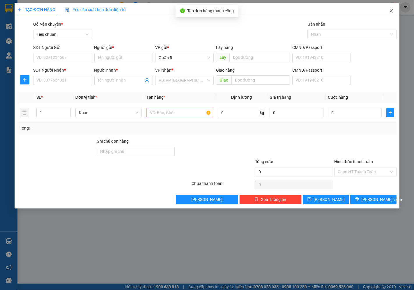
click at [393, 13] on span "Close" at bounding box center [391, 11] width 16 height 16
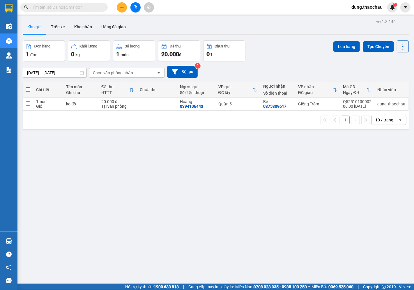
click at [26, 89] on span at bounding box center [28, 89] width 5 height 5
click at [28, 87] on input "checkbox" at bounding box center [28, 87] width 0 height 0
checkbox input "true"
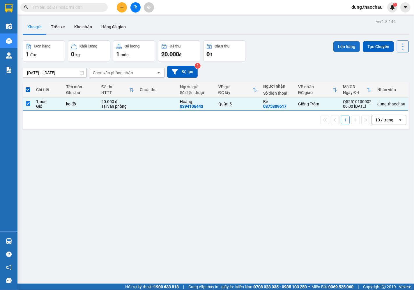
click at [347, 45] on button "Lên hàng" at bounding box center [347, 46] width 27 height 10
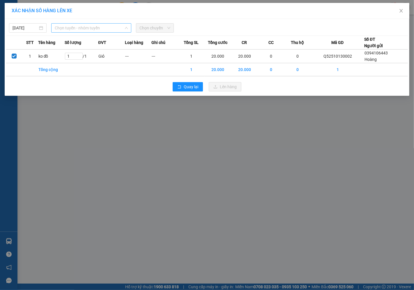
click at [81, 29] on span "Chọn tuyến - nhóm tuyến" at bounding box center [91, 28] width 73 height 9
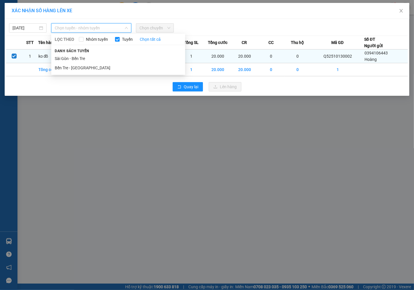
drag, startPoint x: 70, startPoint y: 59, endPoint x: 79, endPoint y: 54, distance: 10.3
click at [70, 59] on li "Sài Gòn - Bến Tre" at bounding box center [118, 58] width 134 height 9
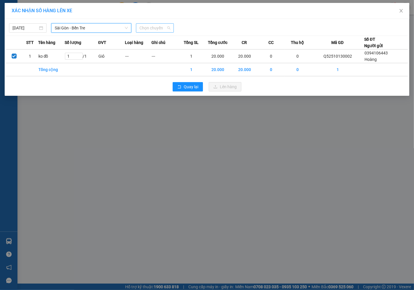
click at [152, 25] on span "Chọn chuyến" at bounding box center [155, 28] width 31 height 9
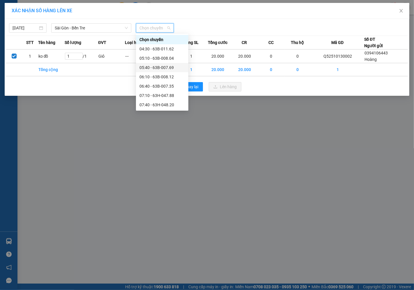
click at [153, 70] on div "05:40 - 63B-007.69" at bounding box center [162, 67] width 45 height 6
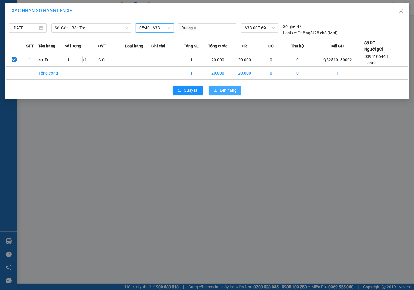
click at [223, 92] on span "Lên hàng" at bounding box center [228, 90] width 17 height 6
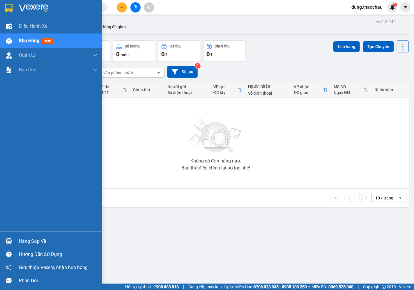
click at [9, 240] on img at bounding box center [9, 241] width 6 height 6
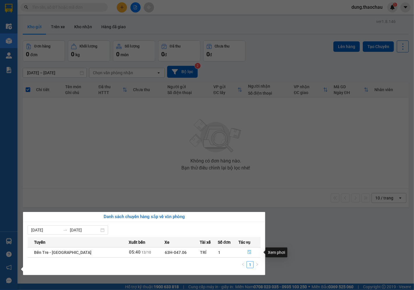
click at [249, 254] on button "button" at bounding box center [250, 252] width 22 height 9
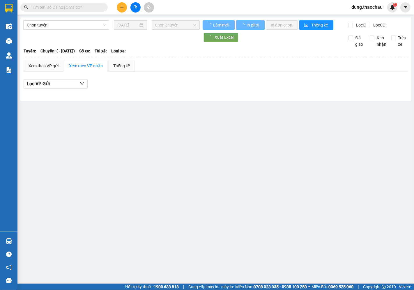
type input "[DATE]"
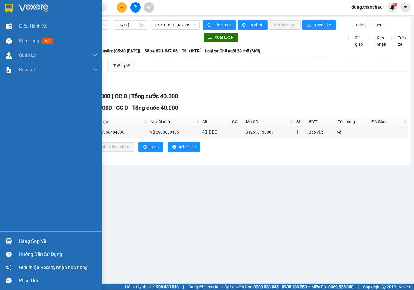
click at [10, 187] on div "Điều hành xe Kho hàng mới Quản [PERSON_NAME] lý chuyến Quản lý khách hàng mới Q…" at bounding box center [51, 125] width 102 height 213
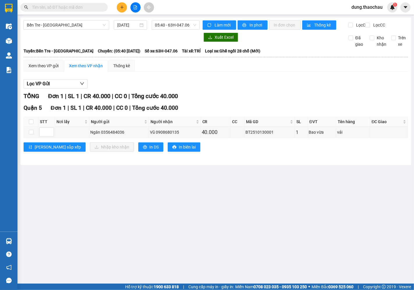
click at [96, 7] on input "text" at bounding box center [66, 7] width 69 height 6
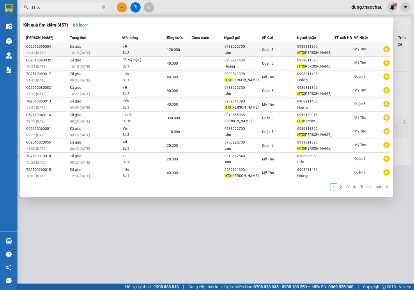
type input "HTX"
click at [243, 53] on div "Lâm" at bounding box center [243, 53] width 37 height 6
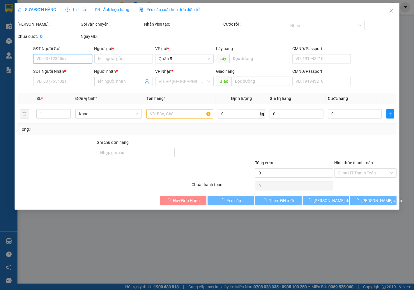
type input "0783220700"
type input "Lâm"
type input "0939811390"
type input "HTX [PERSON_NAME]"
type input "120.000"
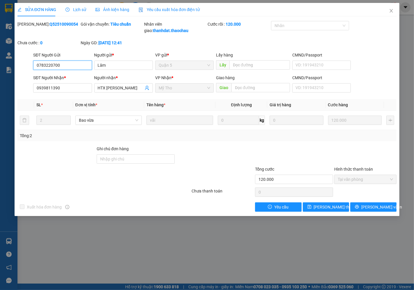
drag, startPoint x: 49, startPoint y: 62, endPoint x: 35, endPoint y: 60, distance: 14.1
click at [35, 61] on input "0783220700" at bounding box center [62, 65] width 59 height 9
drag, startPoint x: 63, startPoint y: 86, endPoint x: 17, endPoint y: 87, distance: 46.0
click at [17, 87] on div "SĐT Người Nhận * 0939811390 0939811390 Người nhận * HTX Quang Minh VP Nhận * Mỹ…" at bounding box center [207, 85] width 381 height 20
click at [391, 13] on icon "close" at bounding box center [391, 10] width 5 height 5
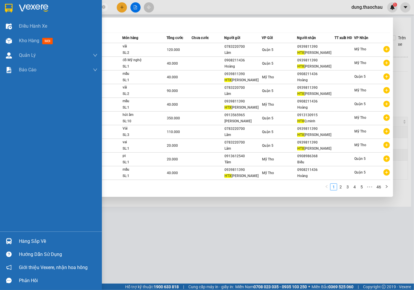
click at [0, 13] on section "Kết quả tìm kiếm ( 457 ) Bộ lọc Mã ĐH Trạng thái Món hàng Tổng cước Chưa cước N…" at bounding box center [207, 145] width 414 height 290
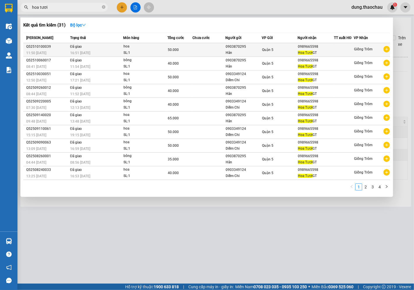
type input "hoa tươi"
click at [245, 50] on div "Hân" at bounding box center [244, 53] width 36 height 6
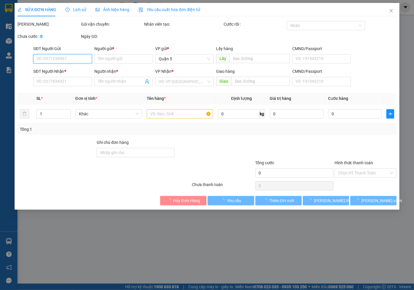
type input "0903870295"
type input "Hân"
type input "0989665598"
type input "Hoa Tươi GT"
type input "50.000"
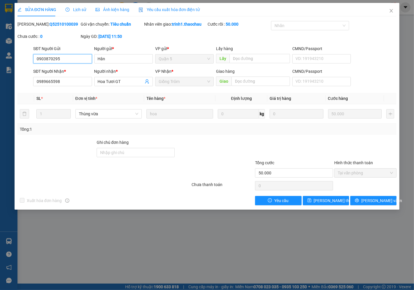
drag, startPoint x: 66, startPoint y: 59, endPoint x: 0, endPoint y: 60, distance: 65.9
click at [0, 60] on div "SỬA ĐƠN HÀNG Lịch sử Ảnh kiện hàng Yêu cầu xuất hóa đơn điện tử Total Paid Fee …" at bounding box center [207, 145] width 414 height 290
drag, startPoint x: 61, startPoint y: 82, endPoint x: 12, endPoint y: 82, distance: 49.5
click at [12, 82] on div "SỬA ĐƠN HÀNG Lịch sử Ảnh kiện hàng Yêu cầu xuất hóa đơn điện tử Total Paid Fee …" at bounding box center [207, 145] width 414 height 290
click at [390, 12] on icon "close" at bounding box center [391, 10] width 5 height 5
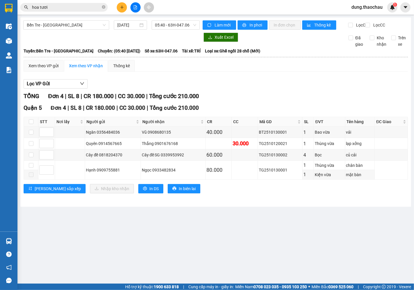
click at [119, 9] on button at bounding box center [122, 7] width 10 height 10
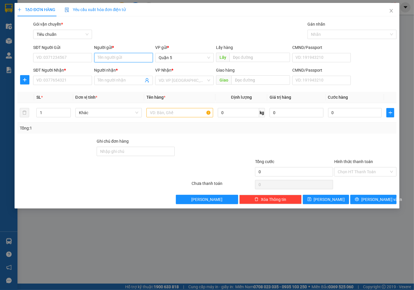
click at [109, 60] on input "Người gửi *" at bounding box center [123, 57] width 59 height 9
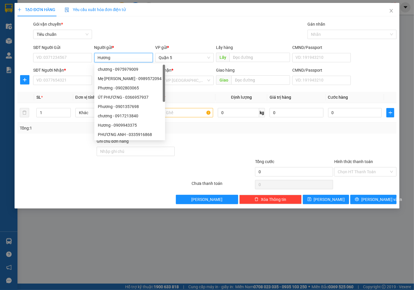
type input "Hương"
click at [142, 30] on div "Gói vận chuyển * Tiêu chuẩn Gán nhãn Nhãn" at bounding box center [215, 31] width 366 height 20
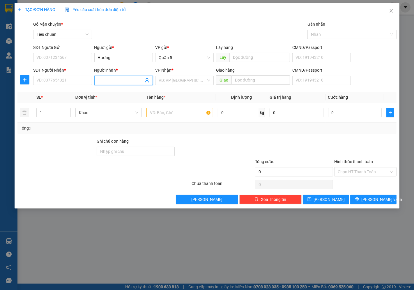
click at [116, 81] on input "Người nhận *" at bounding box center [121, 80] width 46 height 6
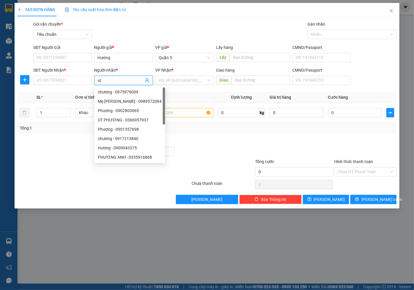
type input "u"
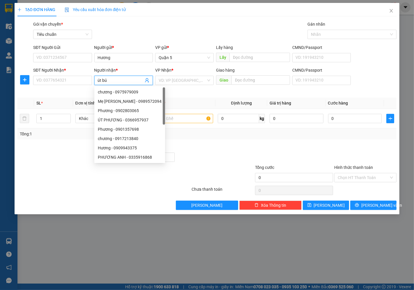
type input "út bún"
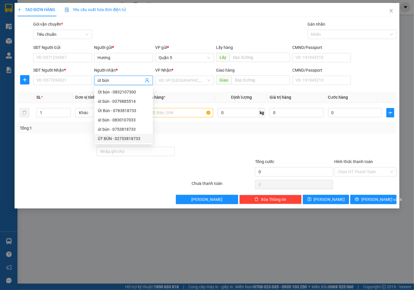
click at [126, 136] on div "ÚT BÚN - 02753818733" at bounding box center [124, 138] width 52 height 6
type input "02753818733"
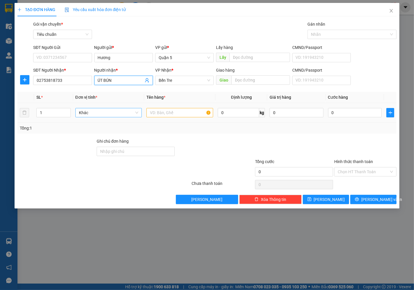
click at [97, 111] on span "Khác" at bounding box center [109, 112] width 60 height 9
type input "ÚT BÚN"
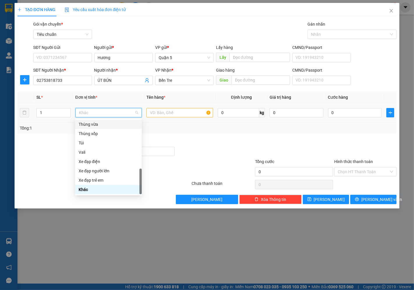
click at [94, 126] on div "Thùng vừa" at bounding box center [109, 124] width 60 height 6
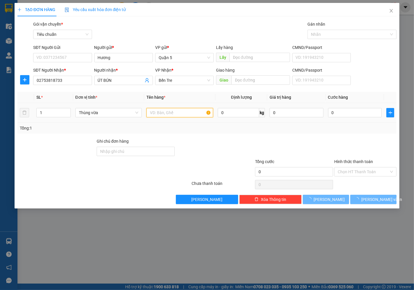
click at [180, 114] on input "text" at bounding box center [180, 112] width 67 height 9
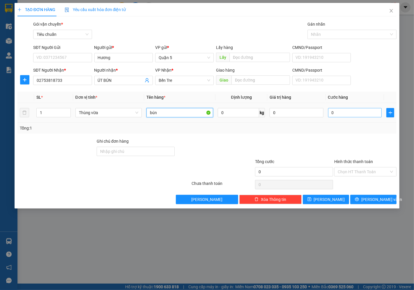
type input "bún"
click at [358, 114] on input "0" at bounding box center [355, 112] width 54 height 9
type input "03"
type input "3"
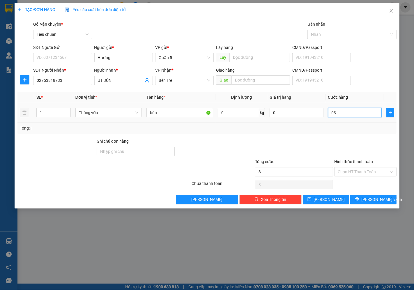
type input "035"
type input "35"
type input "35.000"
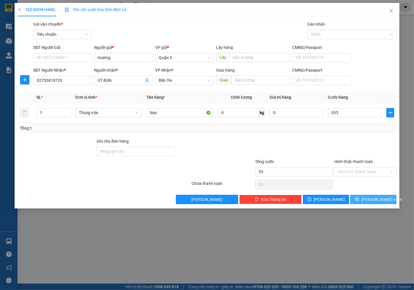
type input "35.000"
click at [359, 198] on icon "printer" at bounding box center [357, 199] width 4 height 4
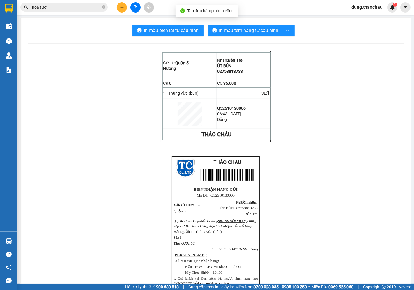
click at [223, 37] on div "In mẫu biên lai tự cấu hình In mẫu tem hàng tự cấu hình Gửi từ: Quận 5 Hương …" at bounding box center [216, 198] width 390 height 361
click at [228, 31] on span "In mẫu tem hàng tự cấu hình" at bounding box center [248, 30] width 59 height 7
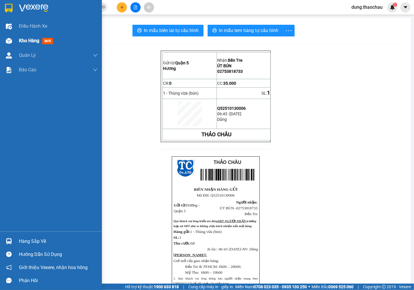
click at [24, 38] on span "Kho hàng" at bounding box center [29, 41] width 20 height 6
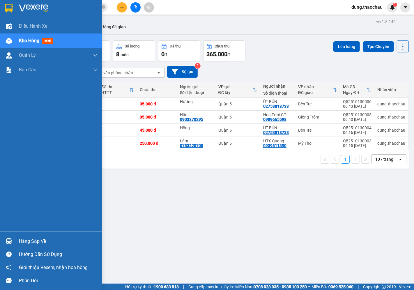
click at [8, 238] on div at bounding box center [9, 241] width 10 height 10
